Goal: Transaction & Acquisition: Purchase product/service

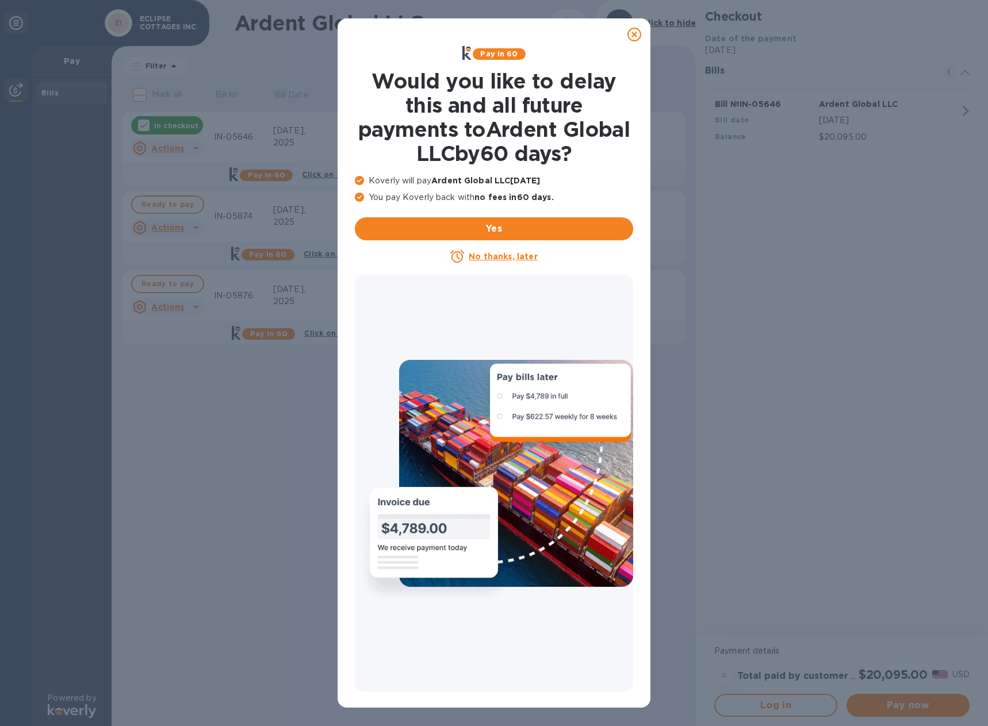
click at [634, 31] on icon at bounding box center [634, 35] width 14 height 14
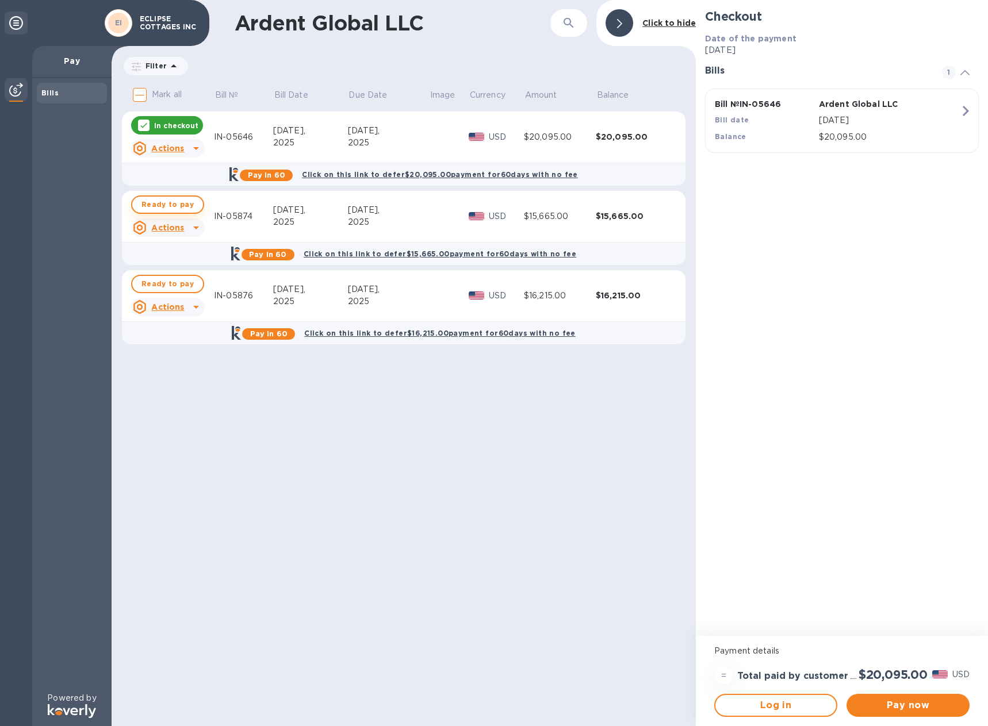
click at [143, 206] on span "Ready to pay" at bounding box center [167, 205] width 52 height 14
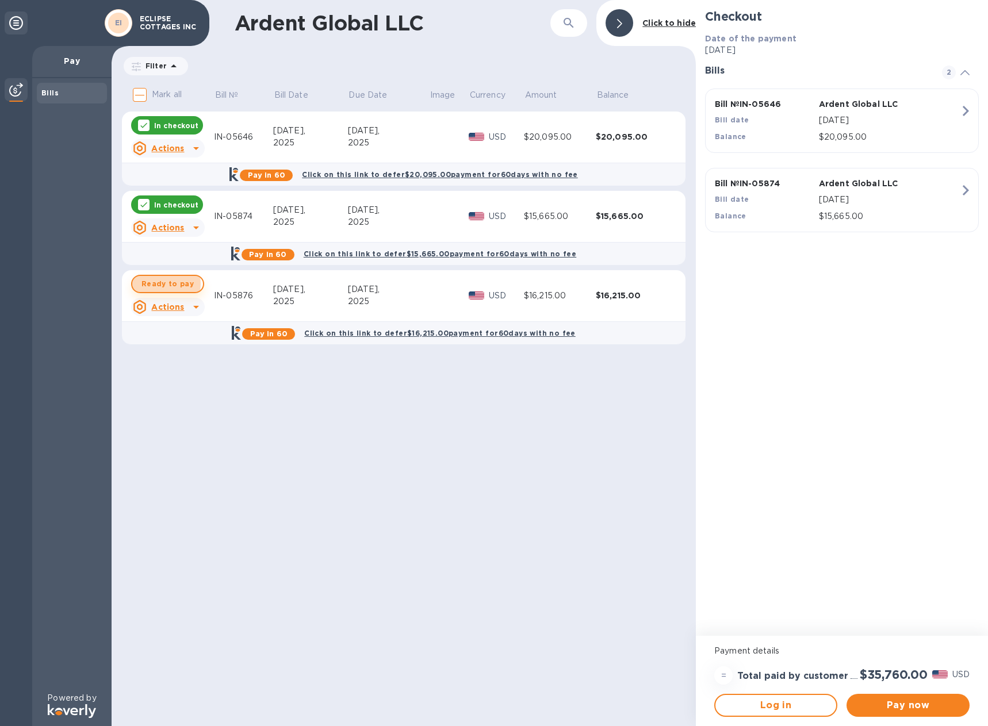
click at [151, 284] on span "Ready to pay" at bounding box center [167, 284] width 52 height 14
checkbox input "true"
click at [198, 149] on icon at bounding box center [196, 148] width 14 height 14
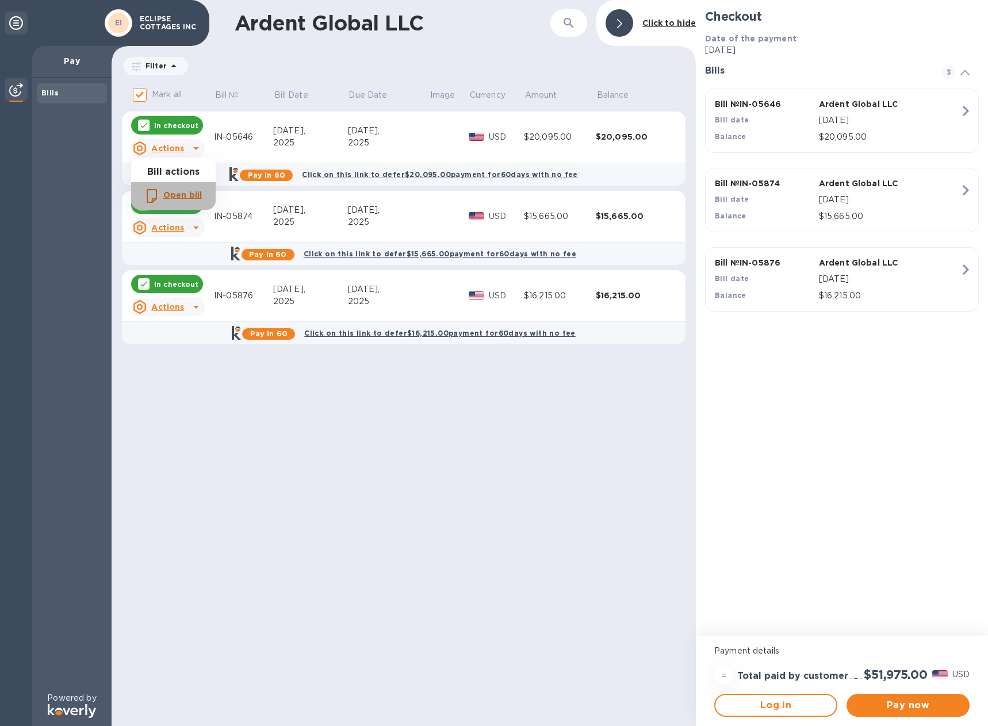
click at [182, 195] on b "Open bill" at bounding box center [182, 194] width 39 height 9
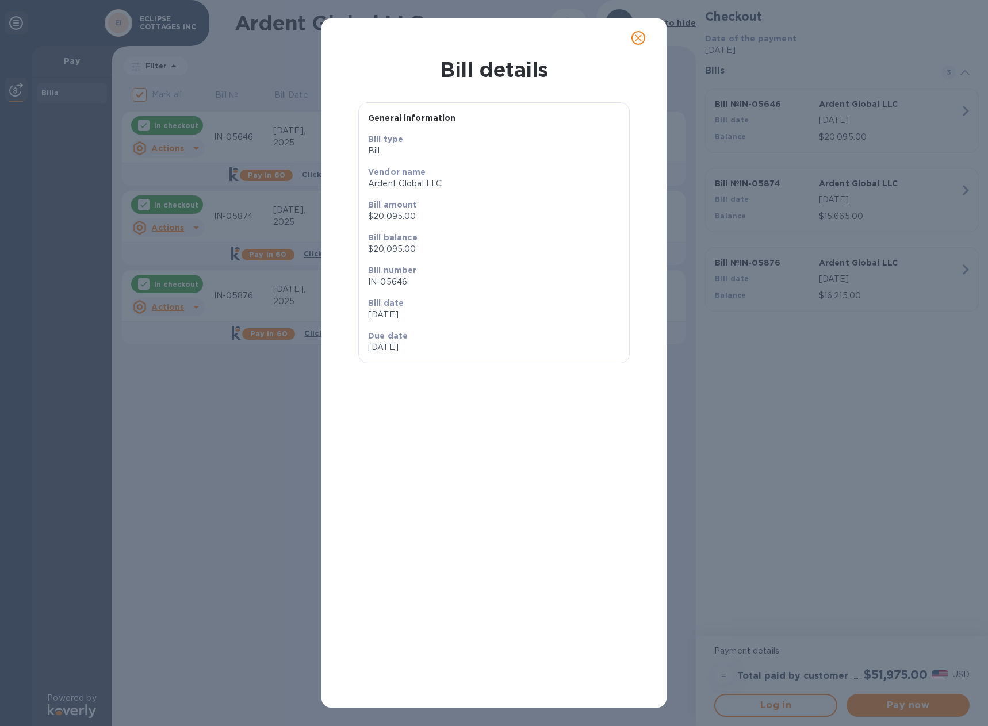
click at [637, 39] on icon "close" at bounding box center [638, 37] width 7 height 7
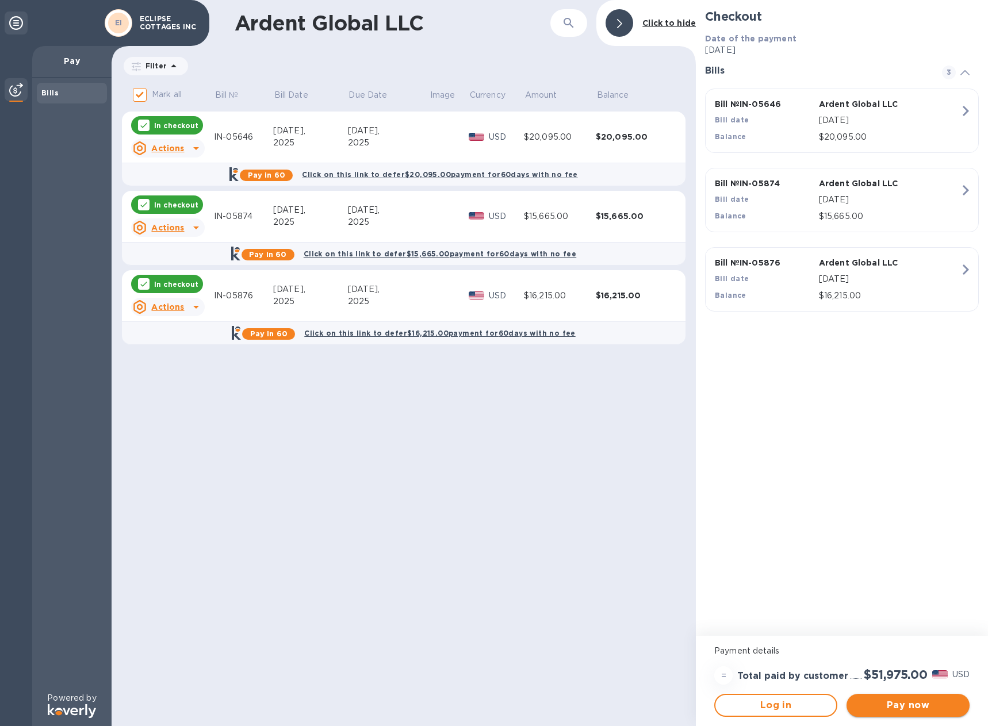
click at [882, 702] on span "Pay now" at bounding box center [907, 705] width 105 height 14
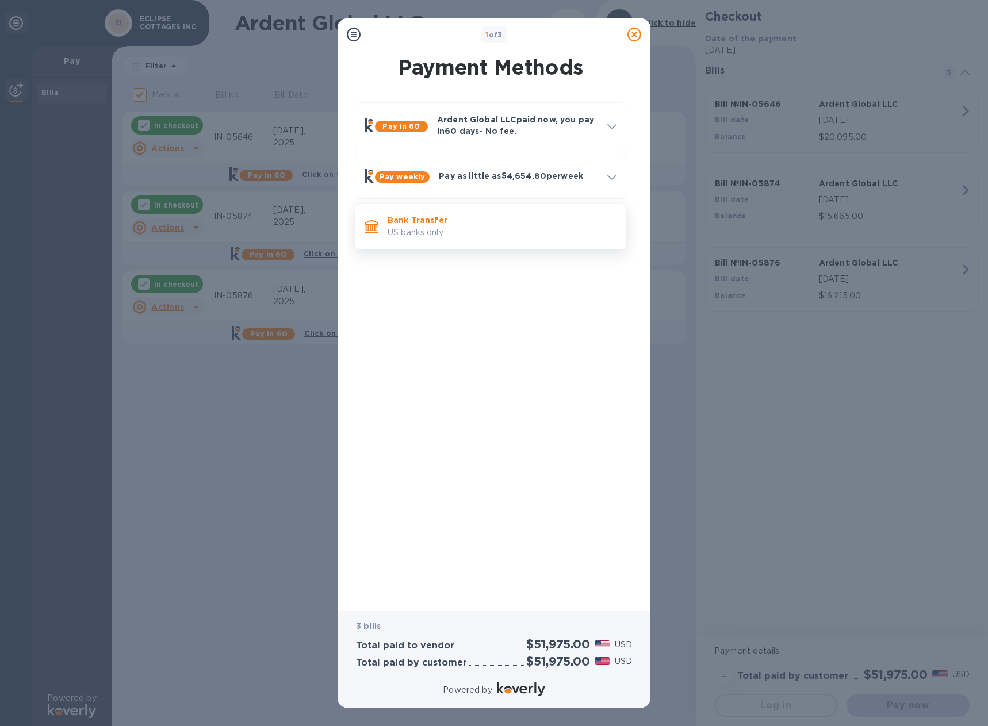
click at [414, 228] on p "US banks only." at bounding box center [501, 232] width 229 height 12
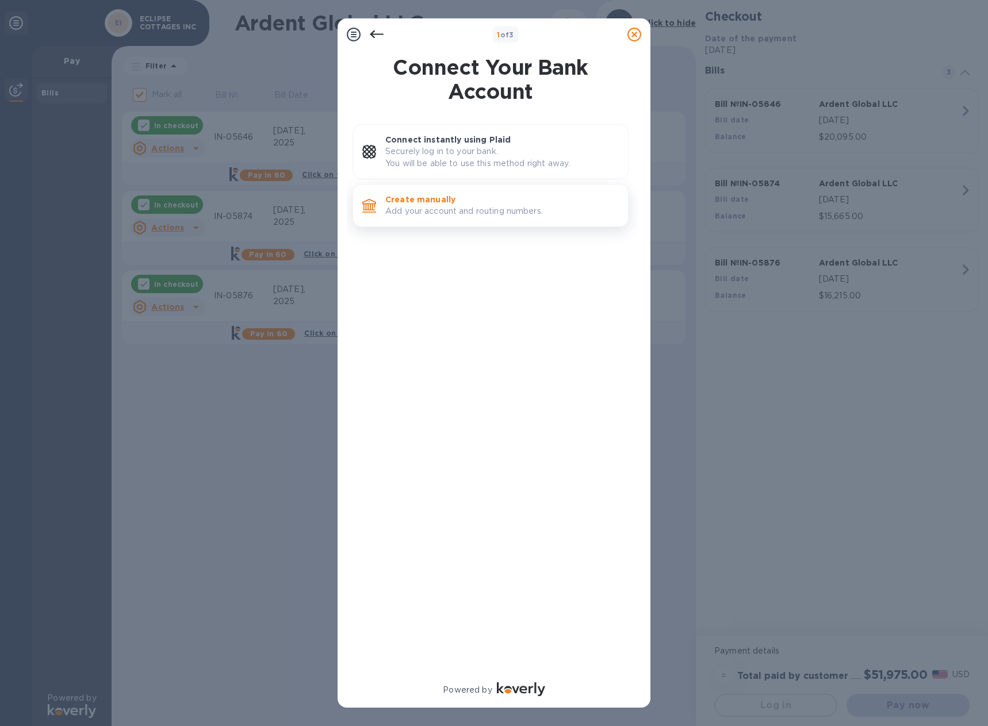
click at [425, 209] on p "Add your account and routing numbers." at bounding box center [501, 211] width 233 height 12
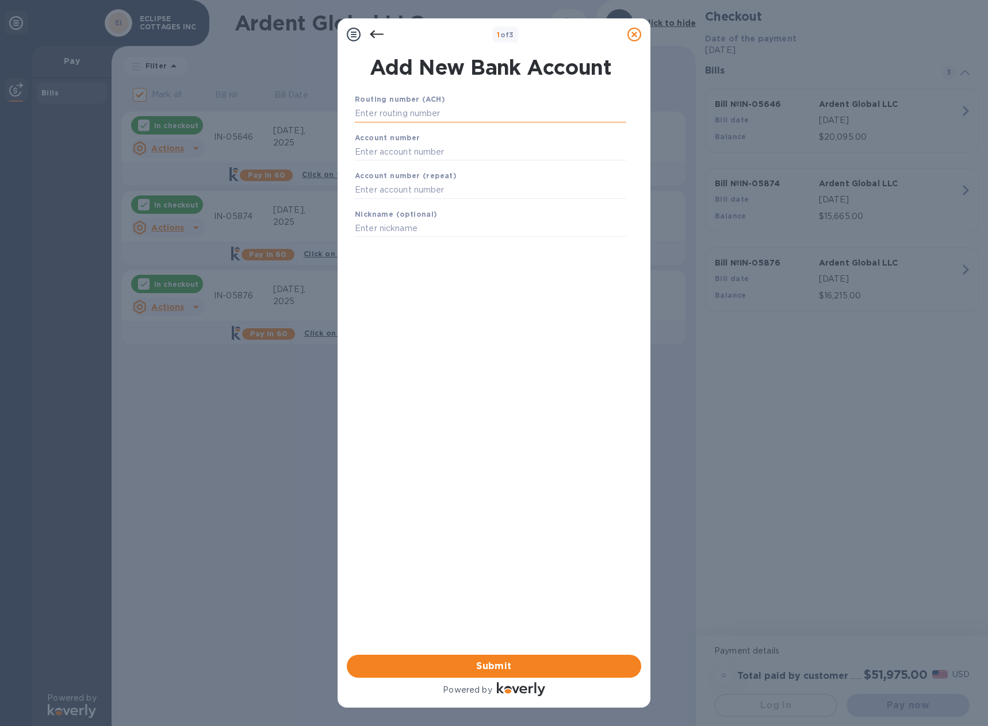
click at [450, 114] on input "text" at bounding box center [490, 113] width 271 height 17
type input "053201607"
click at [417, 166] on input "text" at bounding box center [490, 165] width 271 height 17
click at [369, 165] on input "text" at bounding box center [490, 165] width 271 height 17
paste input "1410021623099"
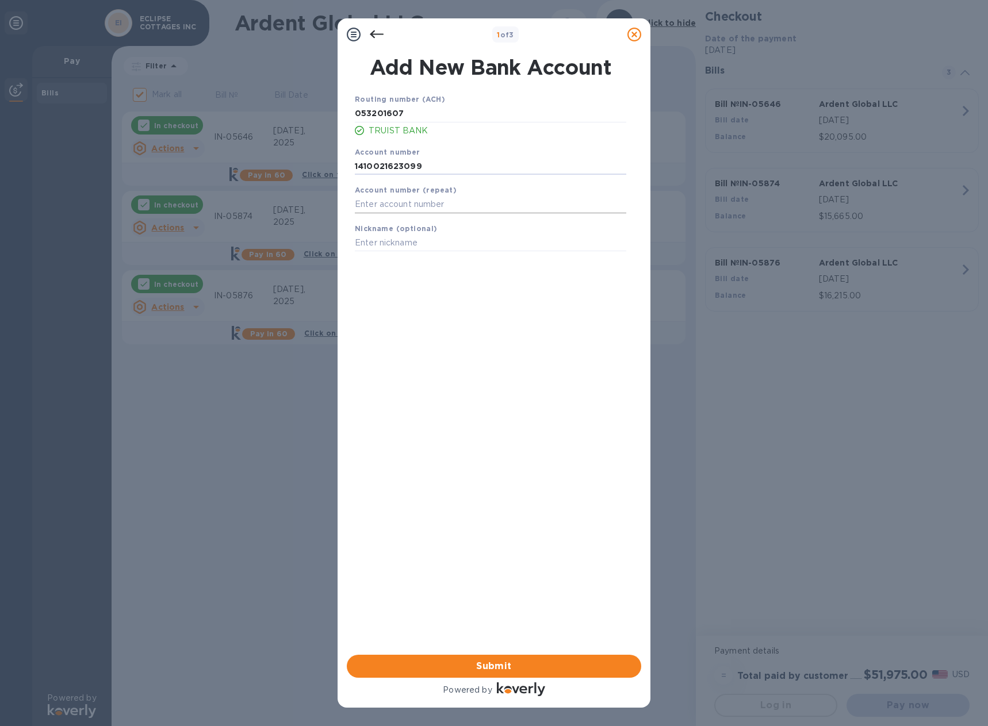
type input "1410021623099"
click at [382, 204] on input "text" at bounding box center [490, 204] width 271 height 17
paste input "1410021623099"
type input "1410021623099"
click at [383, 244] on input "text" at bounding box center [490, 243] width 271 height 17
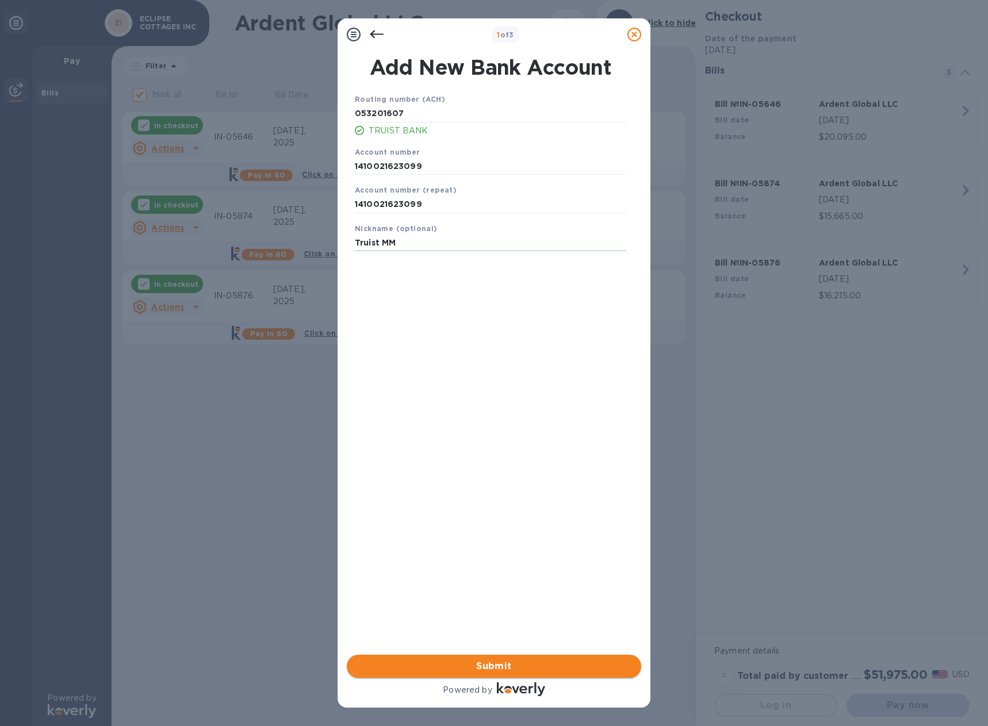
type input "Truist MM"
click at [474, 664] on span "Submit" at bounding box center [494, 666] width 276 height 14
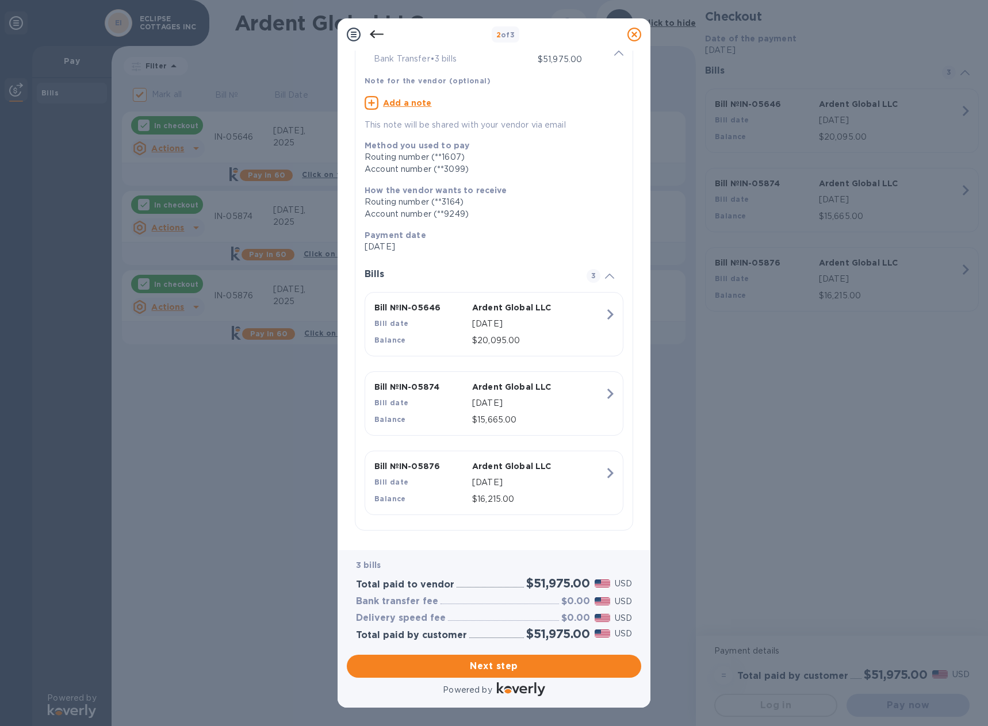
scroll to position [62, 0]
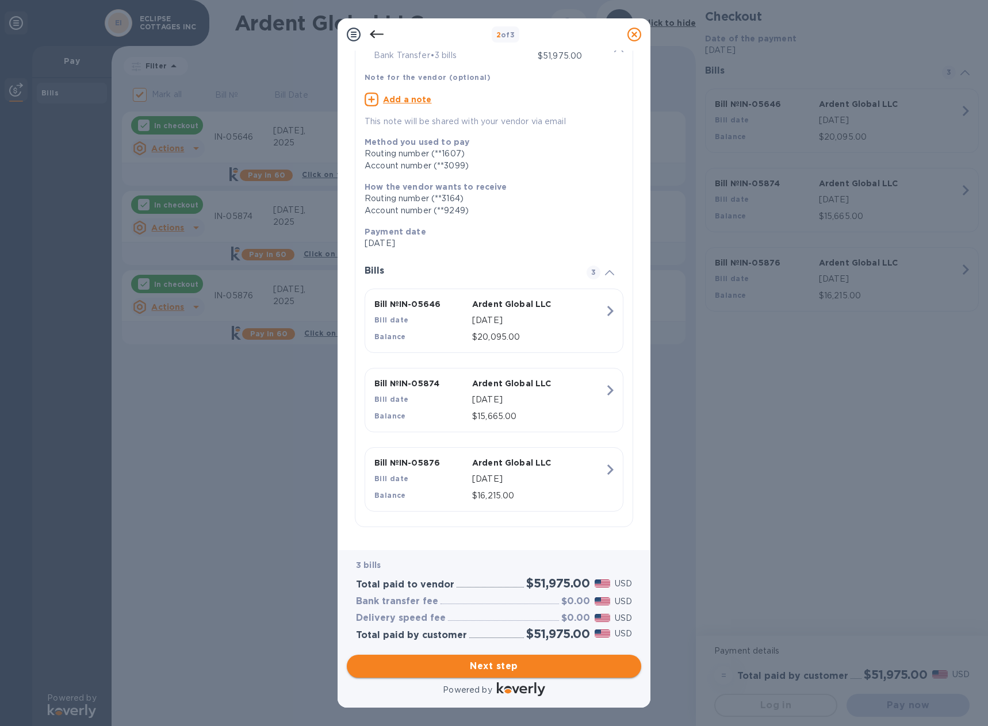
click at [492, 664] on span "Next step" at bounding box center [494, 666] width 276 height 14
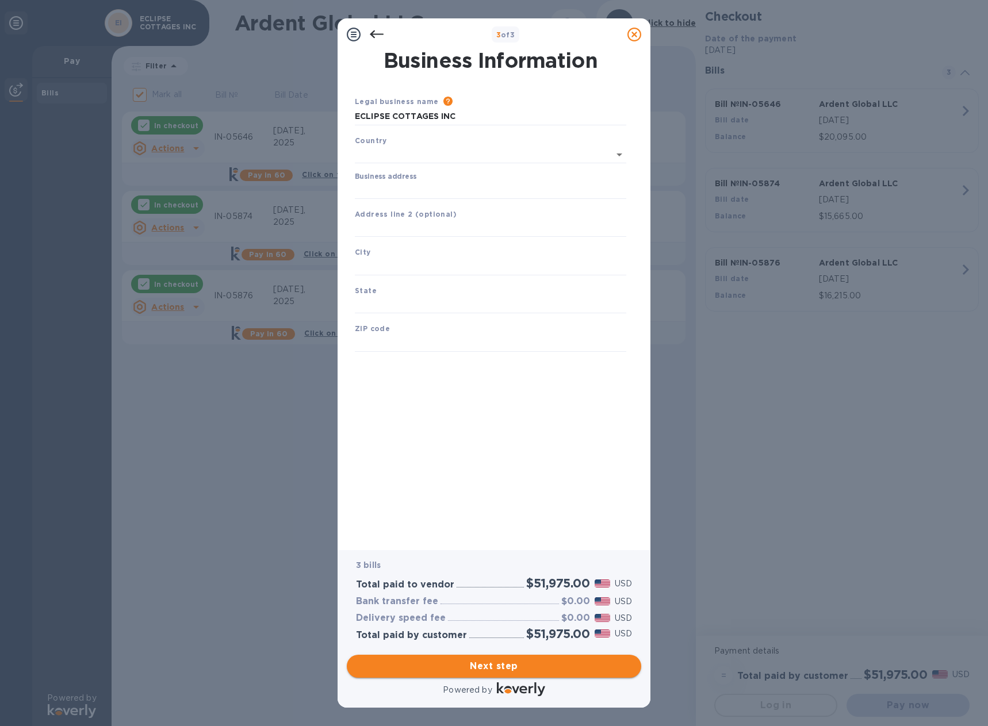
scroll to position [0, 0]
type input "[GEOGRAPHIC_DATA]"
click at [428, 189] on input "Business address" at bounding box center [490, 187] width 271 height 17
type input "[STREET_ADDRESS]"
click at [416, 226] on input "text" at bounding box center [490, 226] width 271 height 17
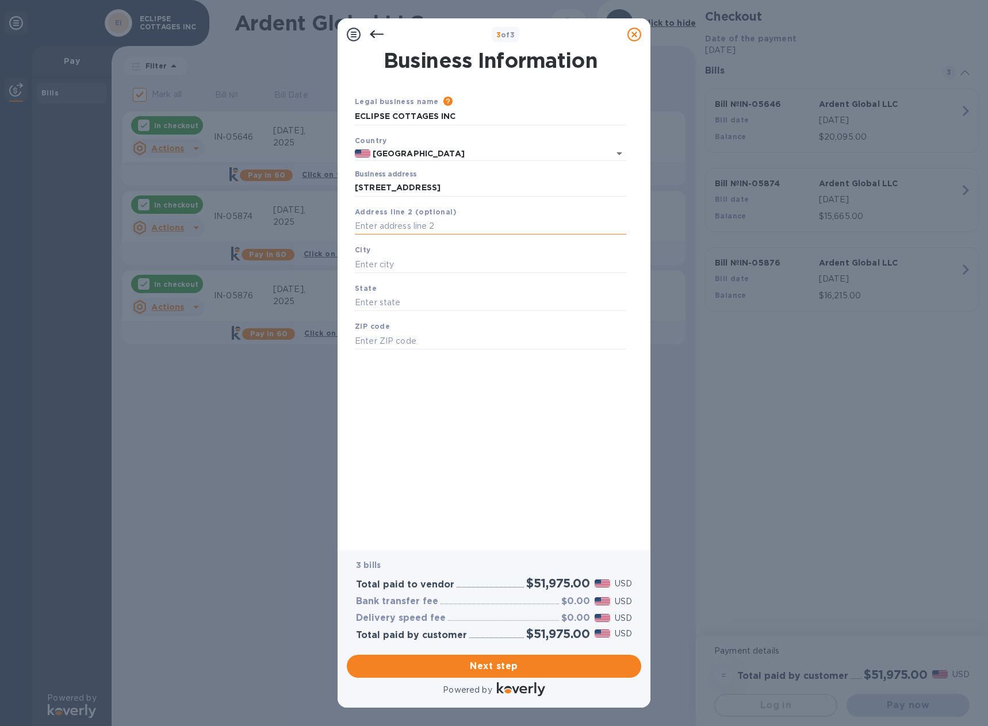
type input "s"
type input "Ste 6"
type input "Travelers Rest"
type input "SC"
type input "29690"
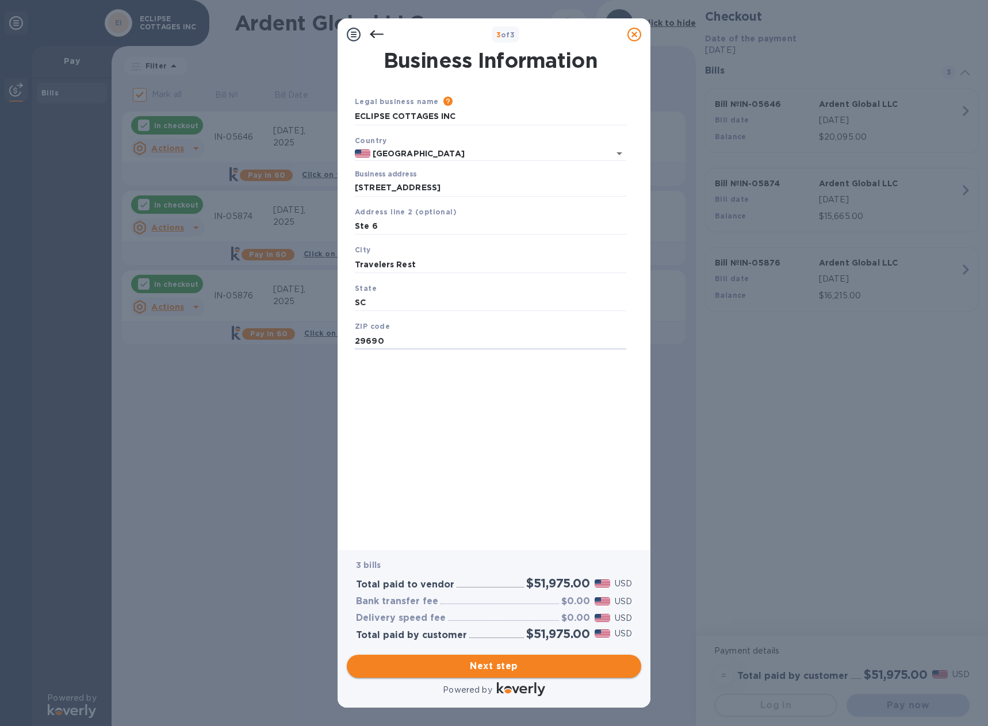
click at [488, 669] on span "Next step" at bounding box center [494, 666] width 276 height 14
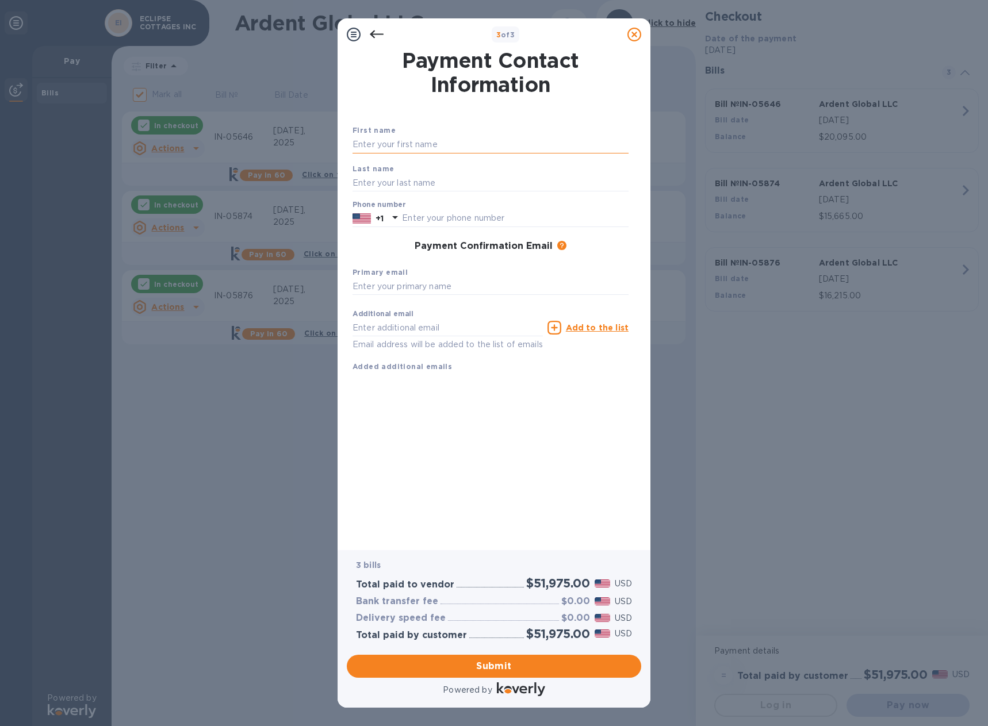
click at [390, 146] on input "text" at bounding box center [490, 144] width 276 height 17
type input "Terra"
type input "[PERSON_NAME]"
click at [428, 217] on input "text" at bounding box center [515, 218] width 226 height 17
type input "8642515136"
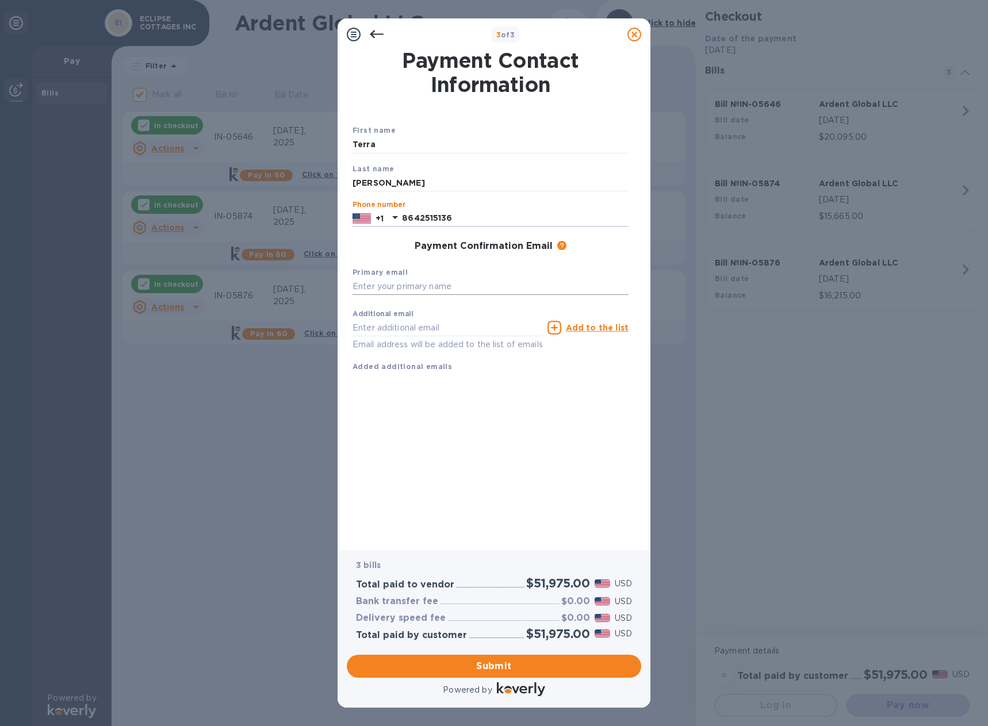
click at [427, 281] on input "text" at bounding box center [490, 286] width 276 height 17
type input "[EMAIL_ADDRESS][DOMAIN_NAME]"
click at [439, 664] on span "Submit" at bounding box center [494, 666] width 276 height 14
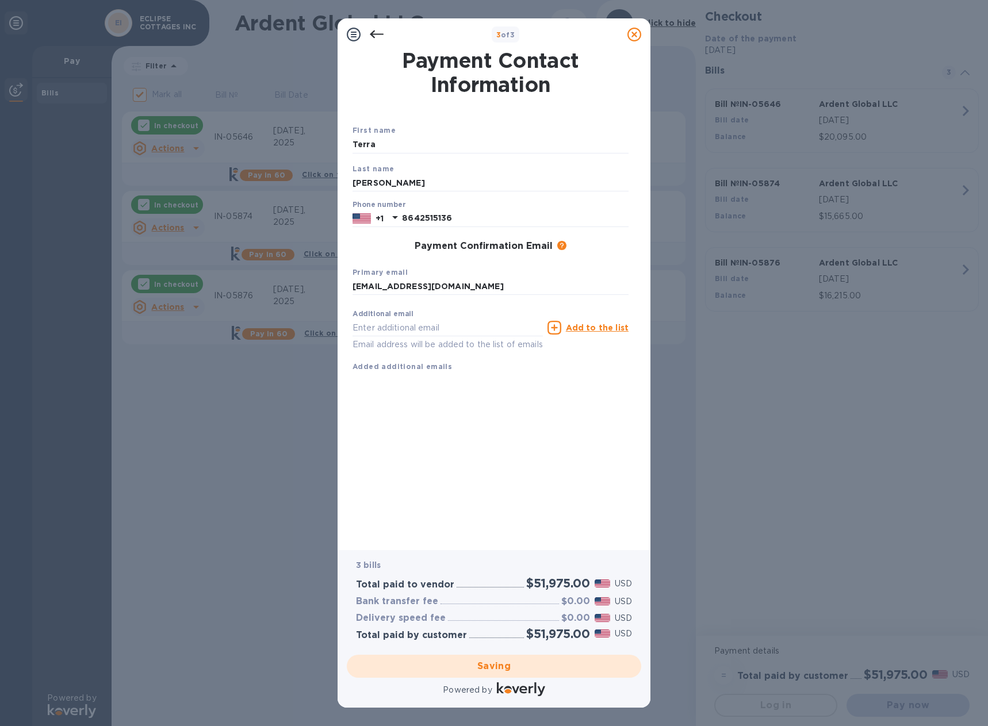
checkbox input "false"
